Goal: Transaction & Acquisition: Purchase product/service

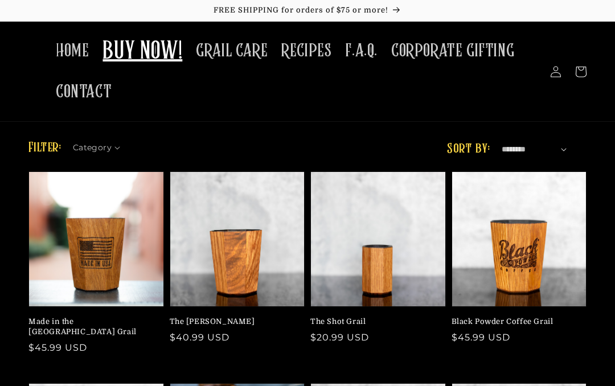
click at [353, 50] on span "F.A.Q." at bounding box center [361, 51] width 32 height 22
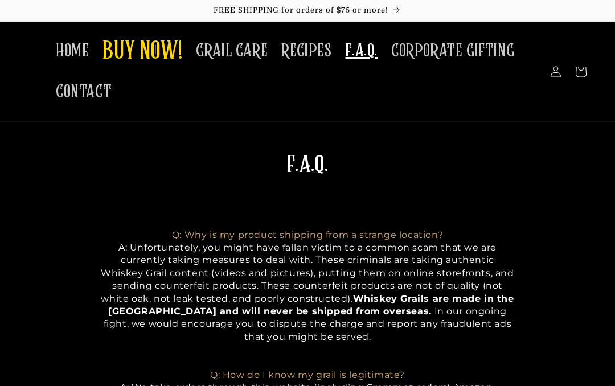
click at [149, 44] on span "BUY NOW!" at bounding box center [143, 51] width 80 height 31
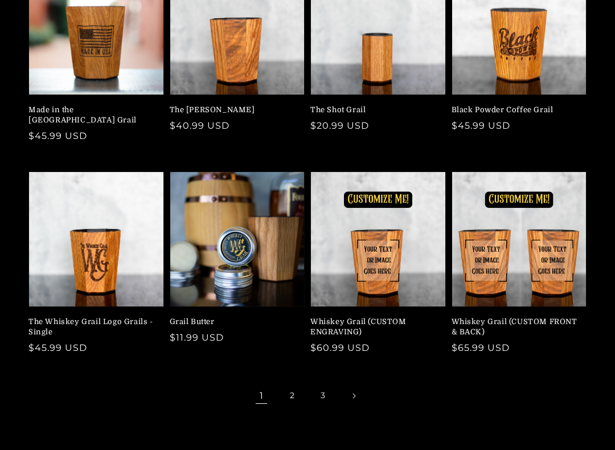
scroll to position [214, 0]
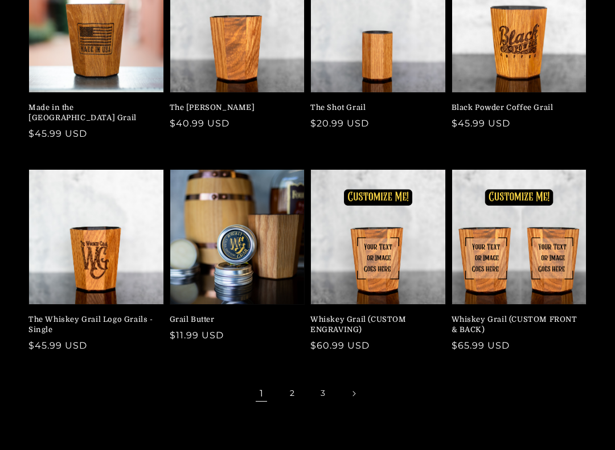
click at [299, 381] on link "2" at bounding box center [292, 393] width 25 height 25
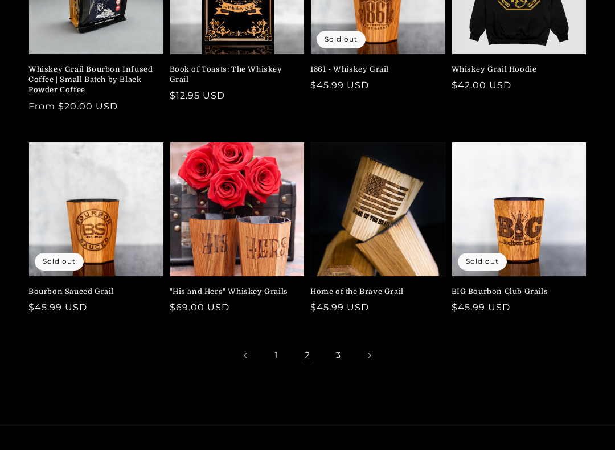
scroll to position [266, 0]
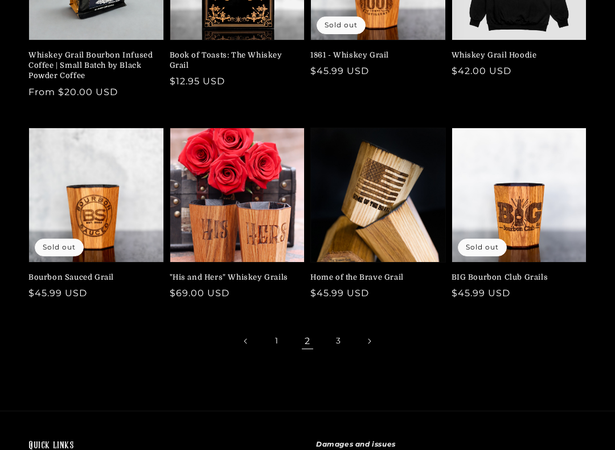
click at [347, 335] on link "3" at bounding box center [338, 341] width 25 height 25
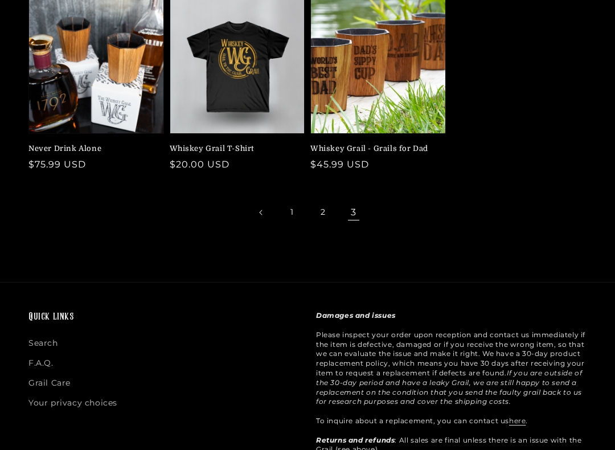
scroll to position [173, 0]
click at [322, 208] on link "2" at bounding box center [322, 212] width 25 height 25
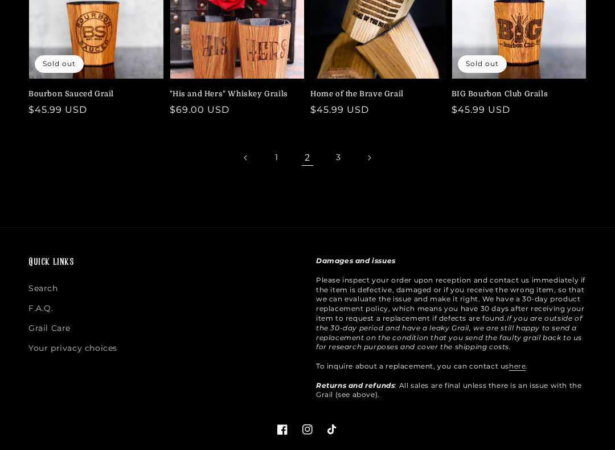
scroll to position [450, 0]
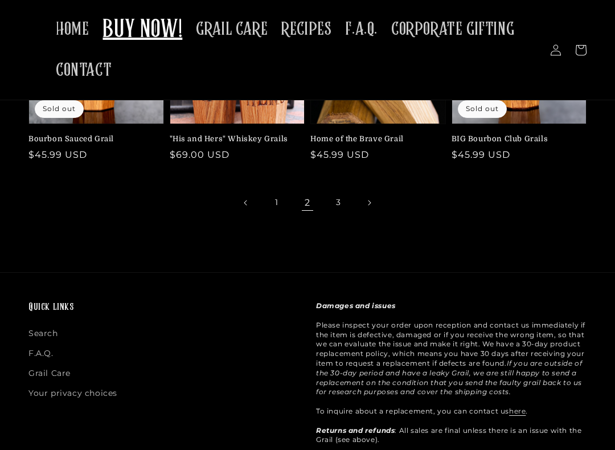
click at [590, 294] on div "Quick links Search F.A.Q. Grail Care Your privacy choices Damages and issues Pl…" at bounding box center [307, 394] width 615 height 243
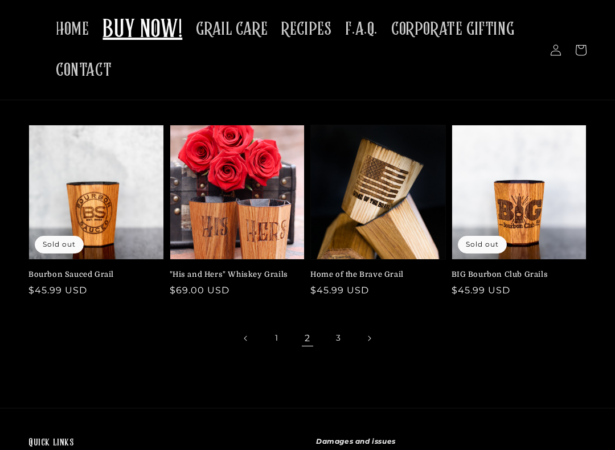
scroll to position [269, 0]
click at [365, 269] on link "Home of the Brave Grail" at bounding box center [374, 274] width 129 height 10
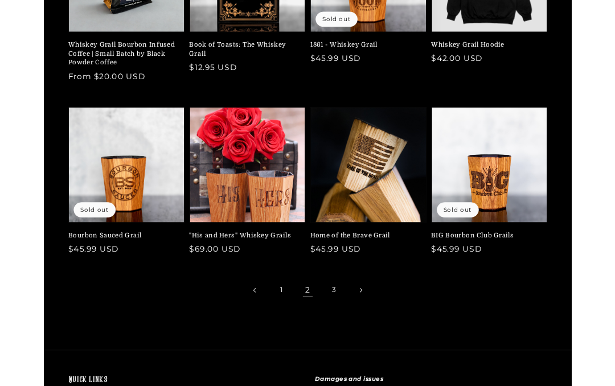
scroll to position [301, 0]
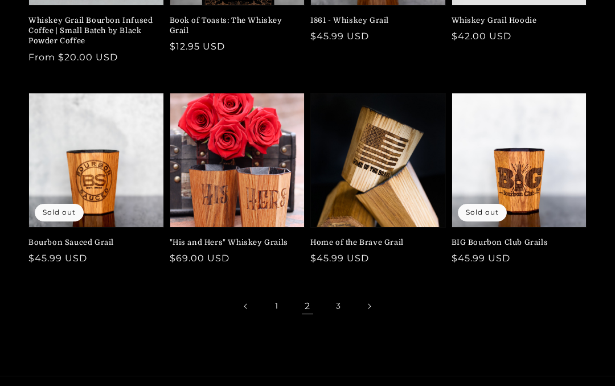
click at [520, 238] on link "BIG Bourbon Club Grails" at bounding box center [516, 243] width 129 height 10
click at [275, 302] on link "1" at bounding box center [276, 306] width 25 height 25
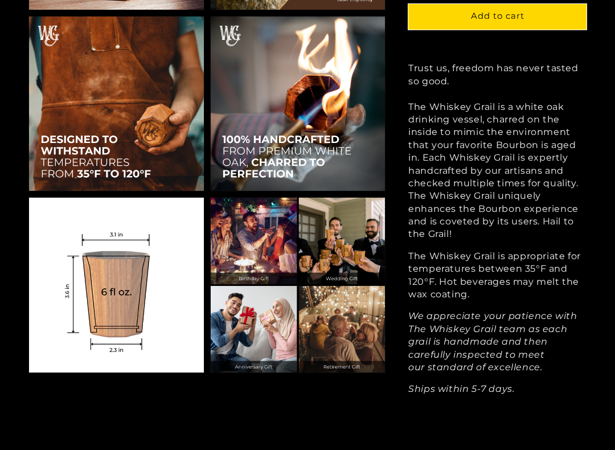
scroll to position [873, 0]
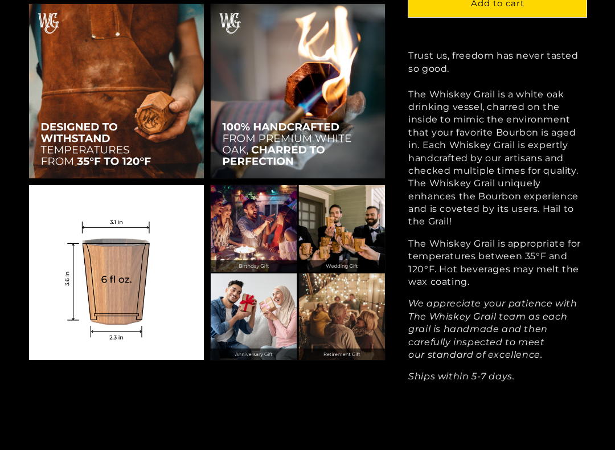
click at [133, 298] on img at bounding box center [116, 272] width 175 height 175
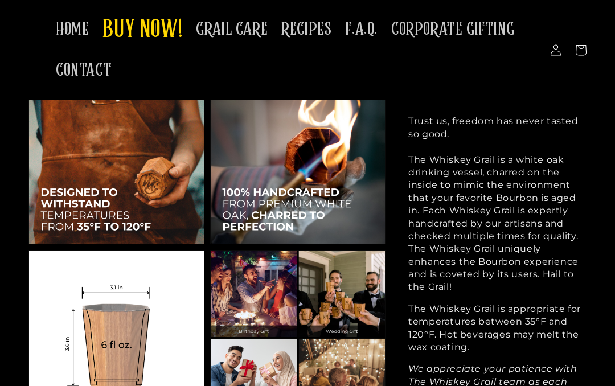
scroll to position [807, 0]
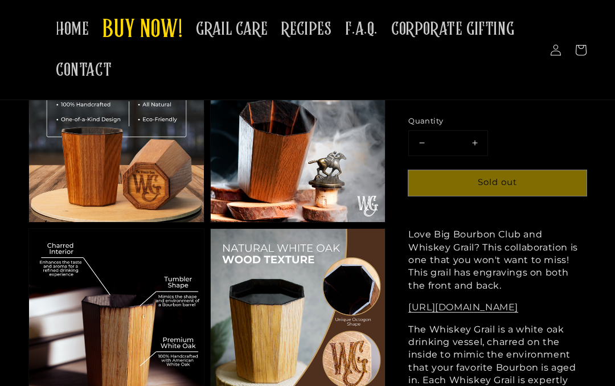
scroll to position [648, 0]
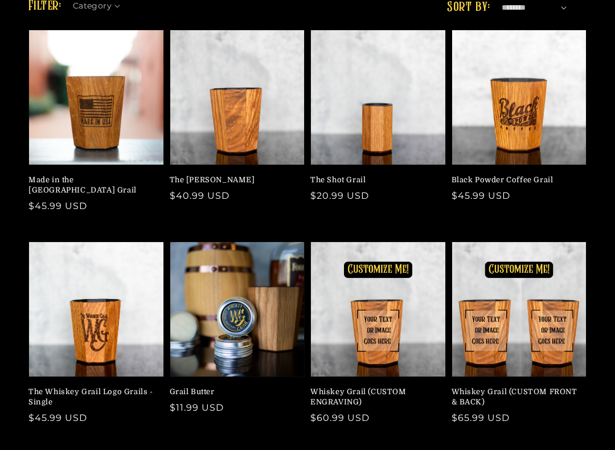
scroll to position [142, 0]
click at [85, 175] on link "Made in the [GEOGRAPHIC_DATA] Grail" at bounding box center [92, 185] width 129 height 21
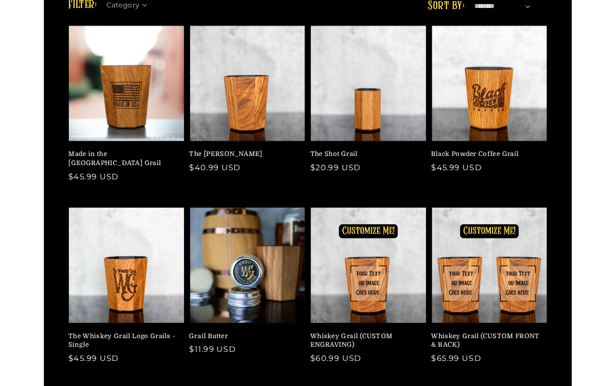
scroll to position [174, 0]
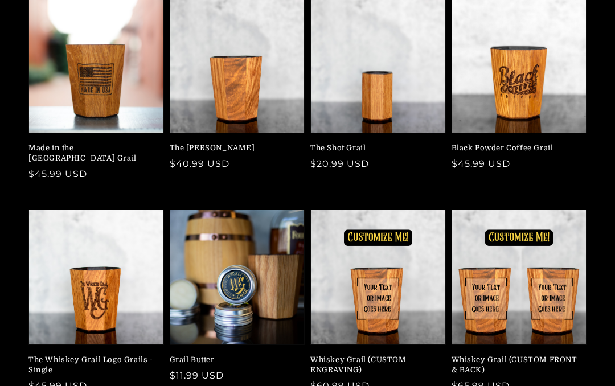
click at [100, 143] on link "Made in the [GEOGRAPHIC_DATA] Grail" at bounding box center [92, 153] width 129 height 21
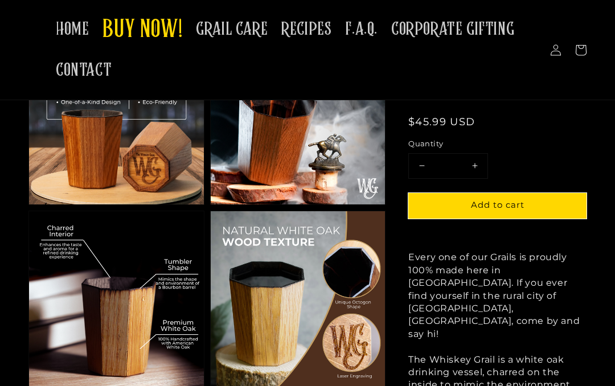
scroll to position [454, 0]
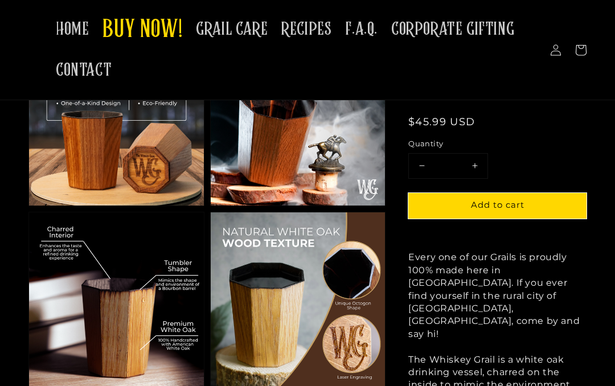
scroll to position [452, 0]
